Goal: Task Accomplishment & Management: Use online tool/utility

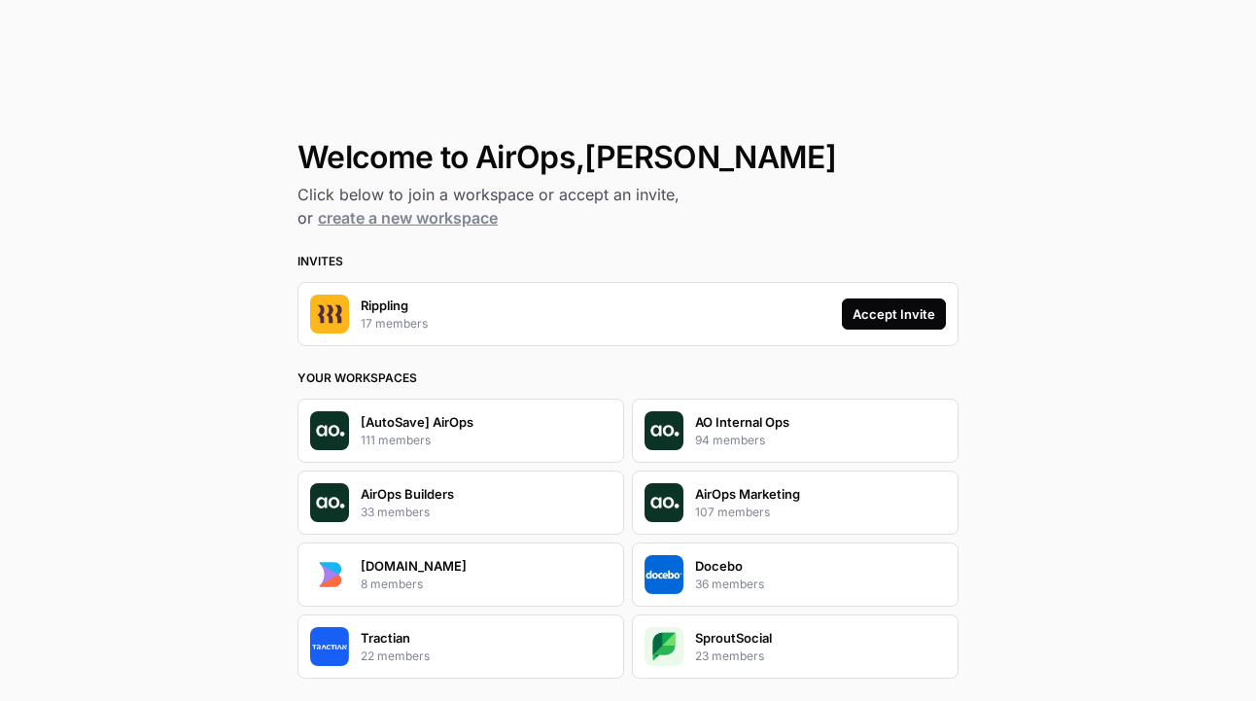
click at [900, 320] on div "Accept Invite" at bounding box center [893, 313] width 83 height 19
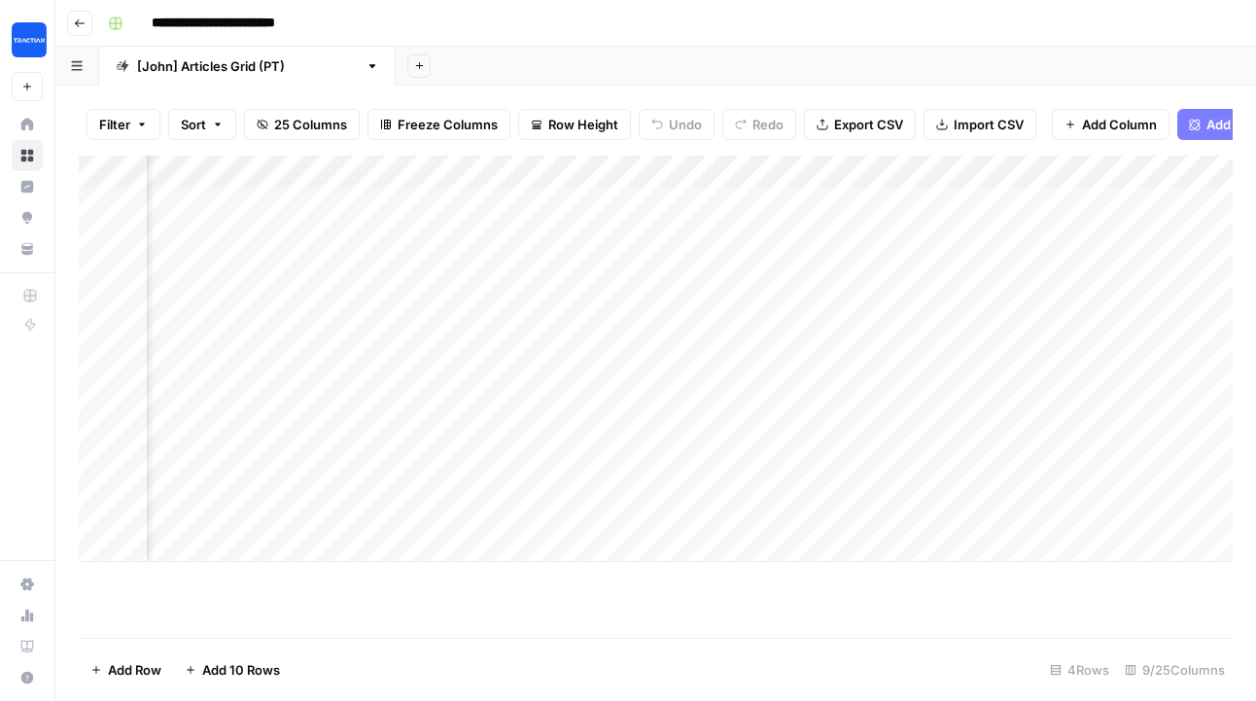
scroll to position [0, 741]
click at [384, 175] on div "Add Column" at bounding box center [656, 359] width 1154 height 406
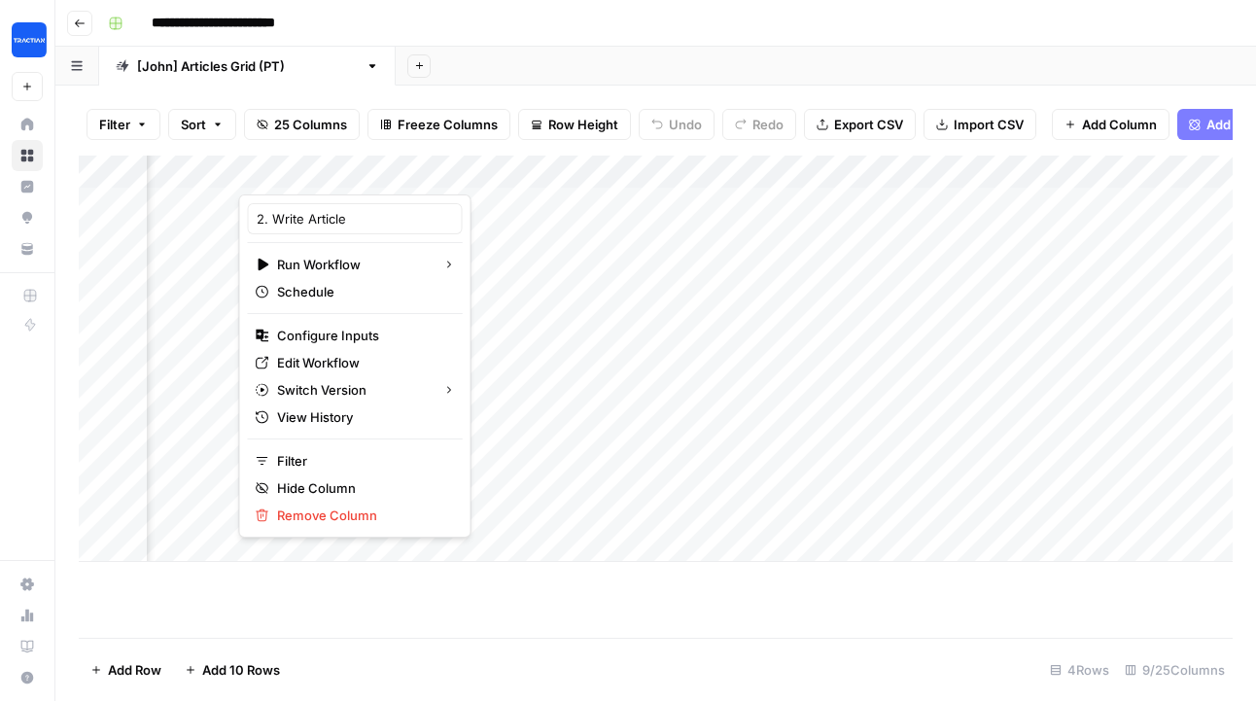
click at [789, 603] on div "Add Column" at bounding box center [656, 397] width 1154 height 482
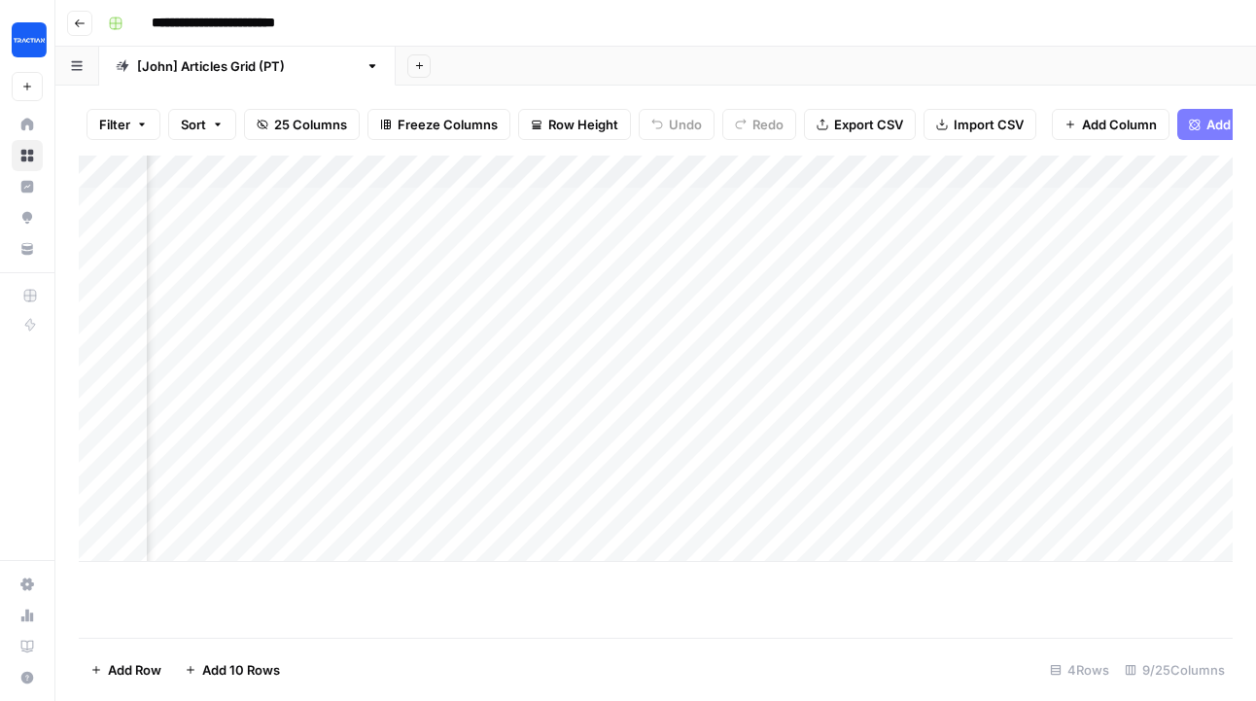
click at [561, 225] on div "Add Column" at bounding box center [656, 359] width 1154 height 406
click at [518, 305] on div "Add Column" at bounding box center [656, 359] width 1154 height 406
click at [703, 217] on div "Add Column" at bounding box center [656, 359] width 1154 height 406
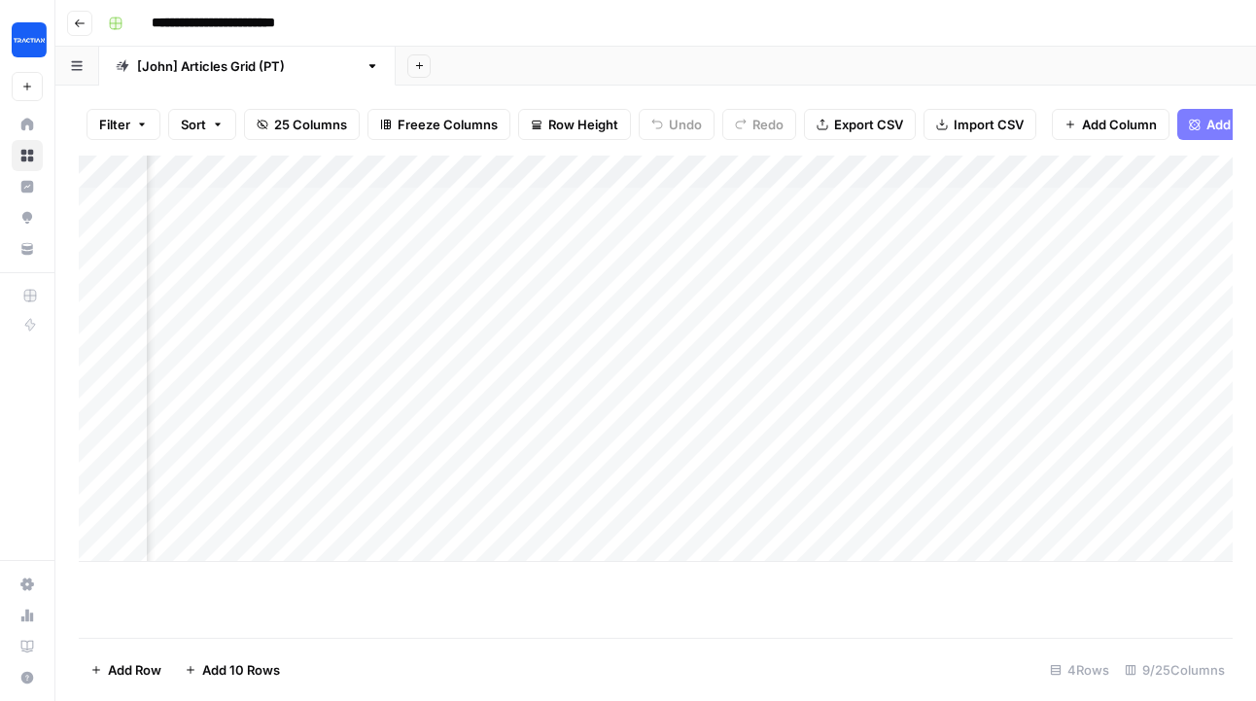
click at [438, 238] on div "Add Column" at bounding box center [656, 359] width 1154 height 406
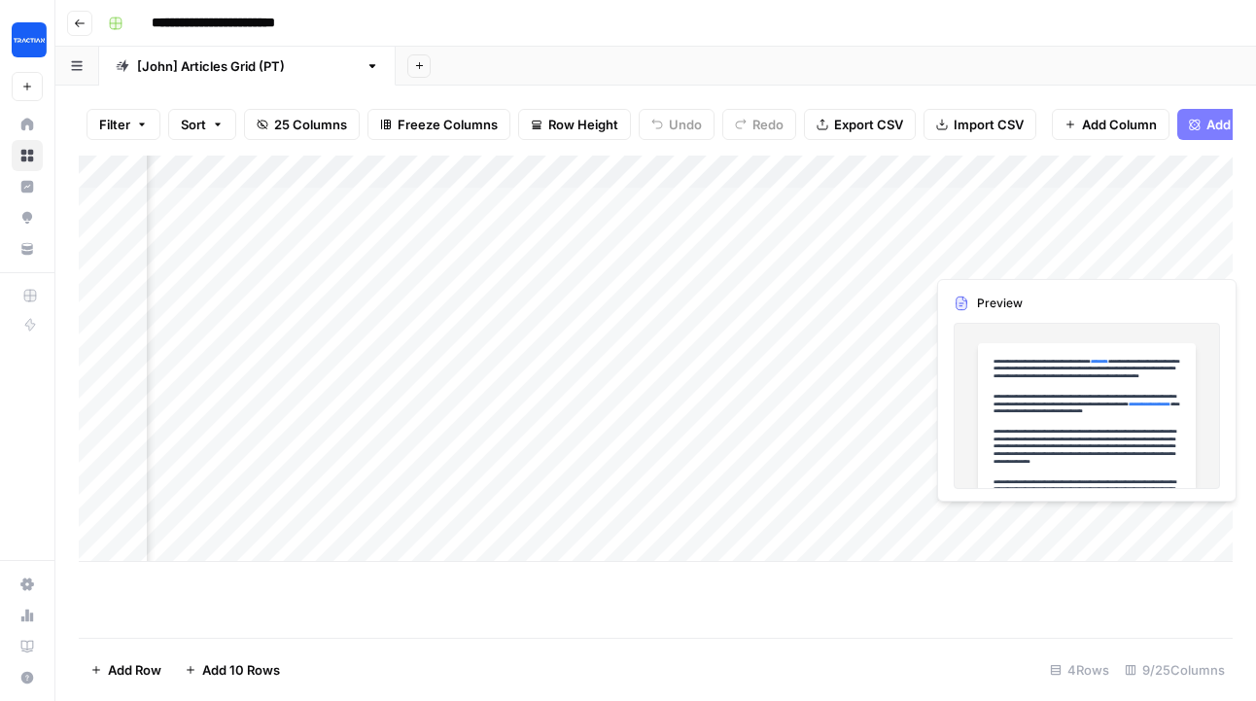
click at [1085, 246] on div "Add Column" at bounding box center [656, 359] width 1154 height 406
